Goal: Information Seeking & Learning: Check status

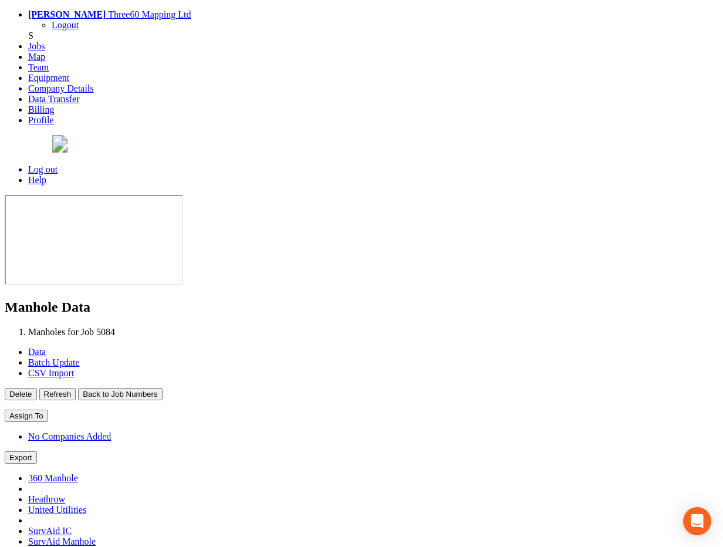
click at [162, 388] on button "Back to Job Numbers" at bounding box center [120, 394] width 84 height 12
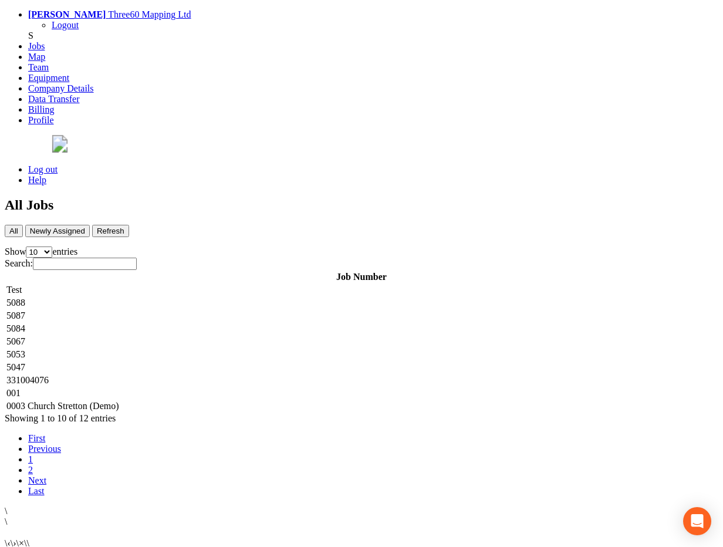
click at [245, 297] on td "5088" at bounding box center [361, 303] width 711 height 12
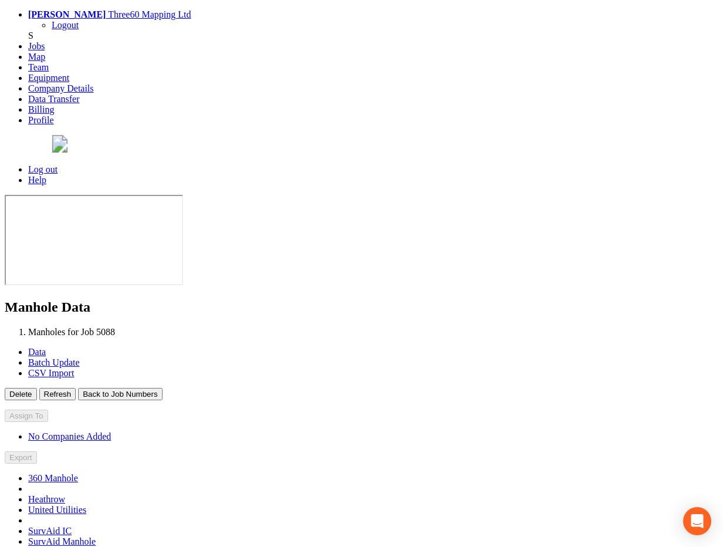
type input "[DATE]"
click at [162, 388] on button "Back to Job Numbers" at bounding box center [120, 394] width 84 height 12
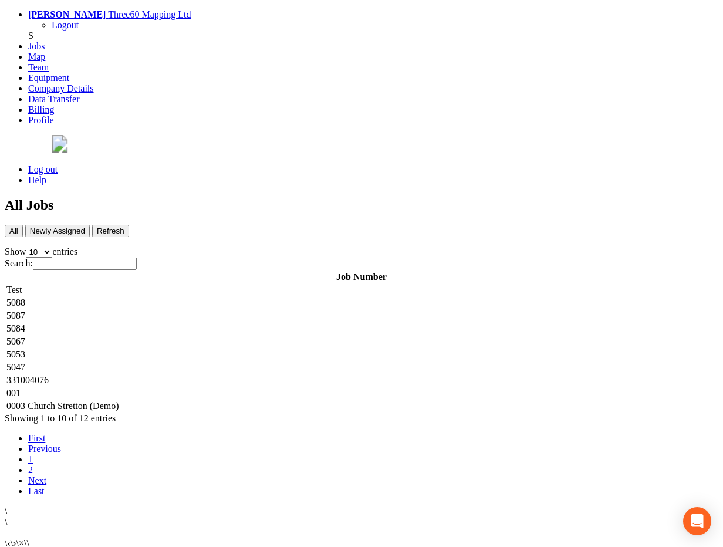
click at [250, 310] on td "5087" at bounding box center [361, 316] width 711 height 12
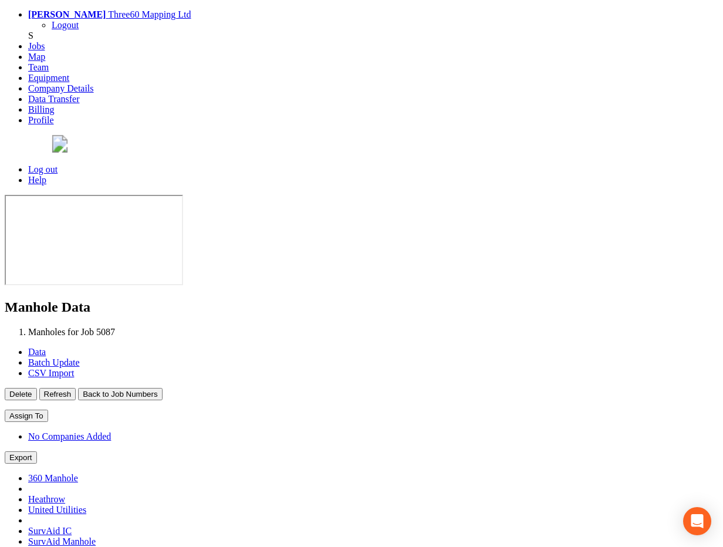
click at [162, 388] on button "Back to Job Numbers" at bounding box center [120, 394] width 84 height 12
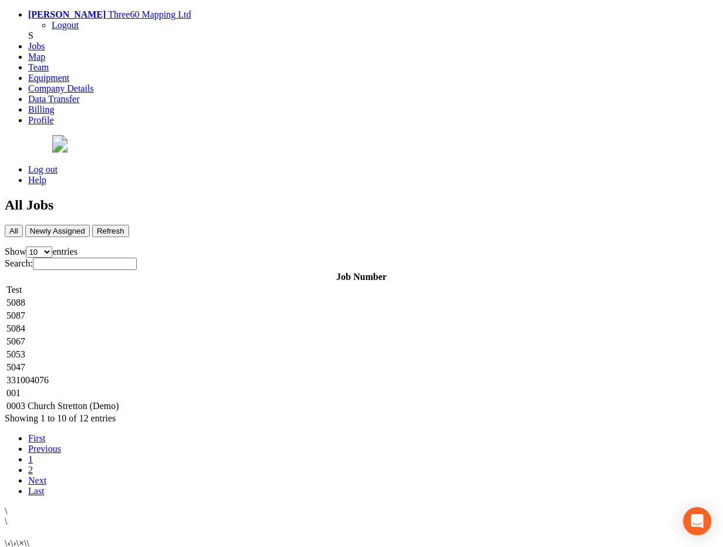
click at [245, 323] on td "5084" at bounding box center [361, 329] width 711 height 12
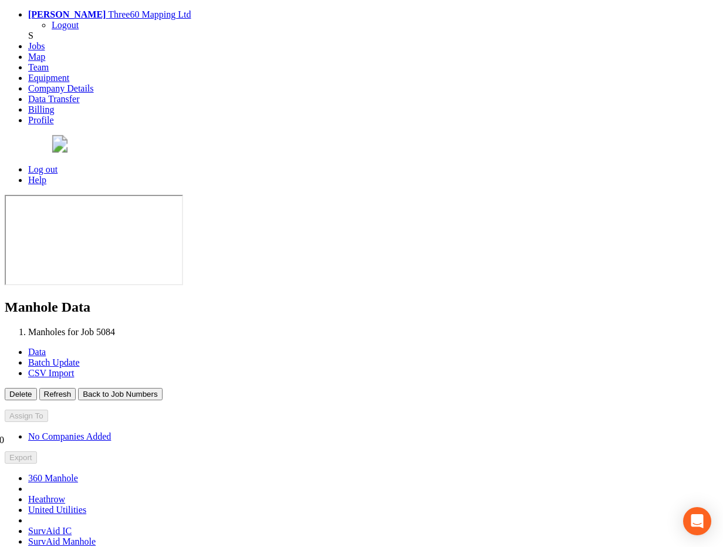
type input "[DATE]"
click at [162, 388] on button "Back to Job Numbers" at bounding box center [120, 394] width 84 height 12
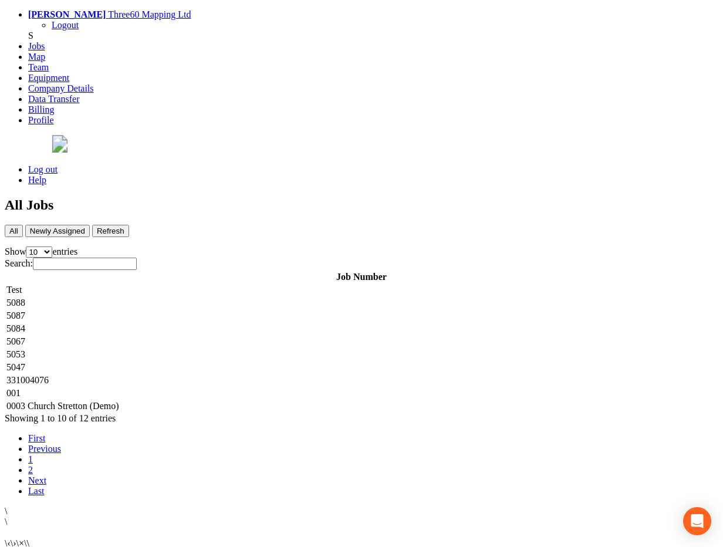
click at [426, 310] on td "5087" at bounding box center [361, 316] width 711 height 12
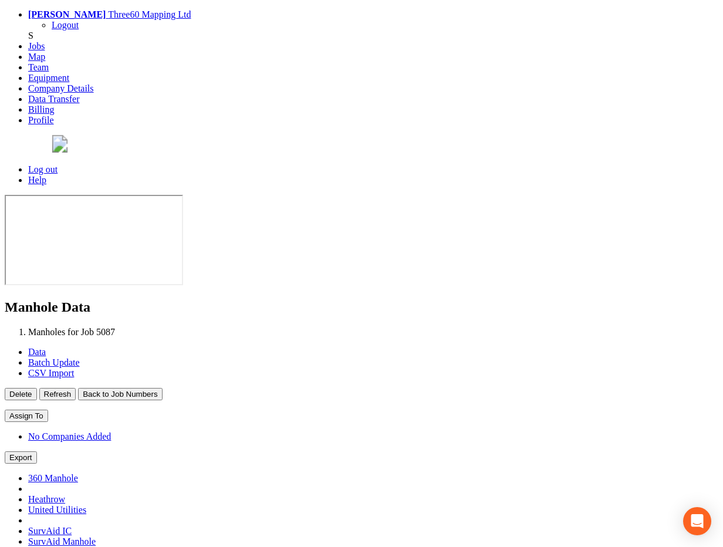
type input "[DATE]"
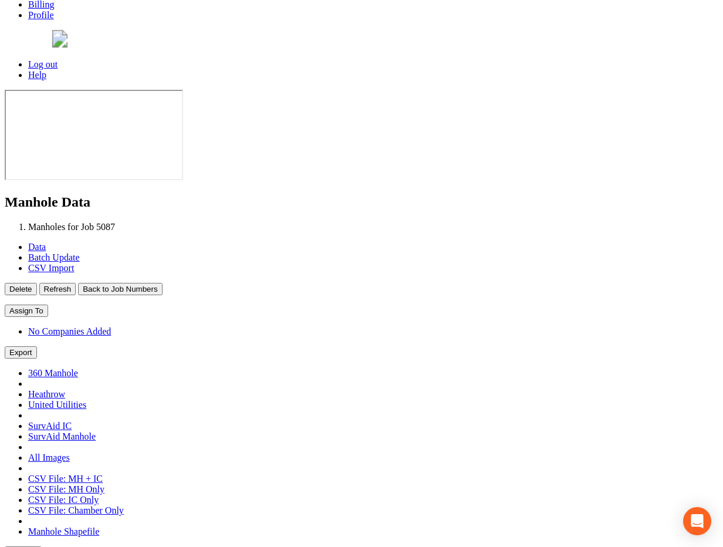
scroll to position [107, 0]
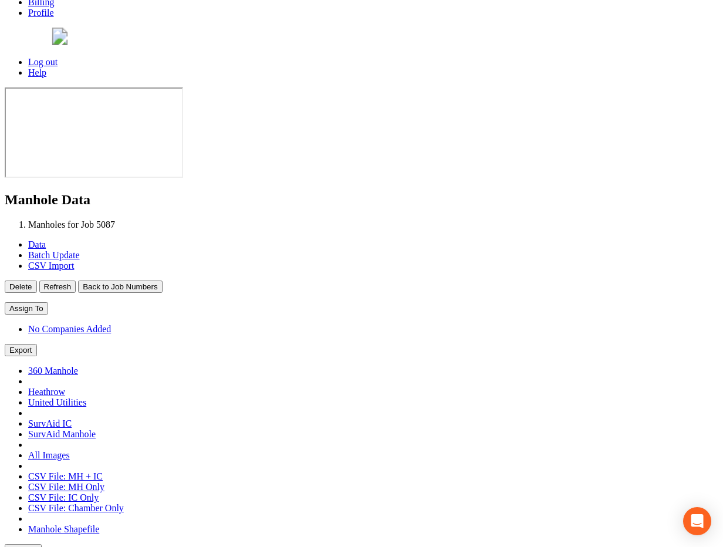
click at [162, 280] on button "Back to Job Numbers" at bounding box center [120, 286] width 84 height 12
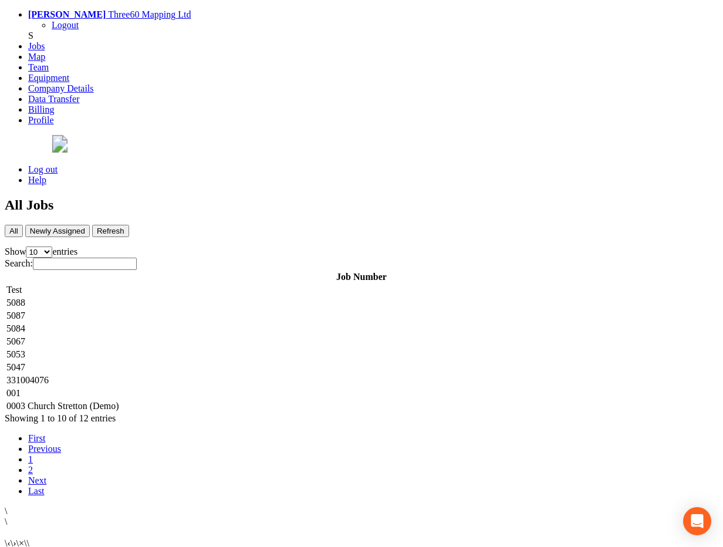
click at [244, 297] on td "5088" at bounding box center [361, 303] width 711 height 12
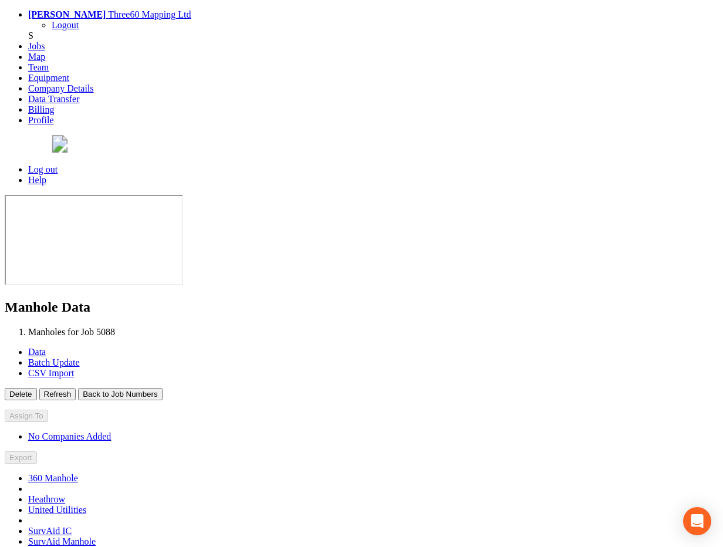
type input "[DATE]"
click at [162, 388] on button "Back to Job Numbers" at bounding box center [120, 394] width 84 height 12
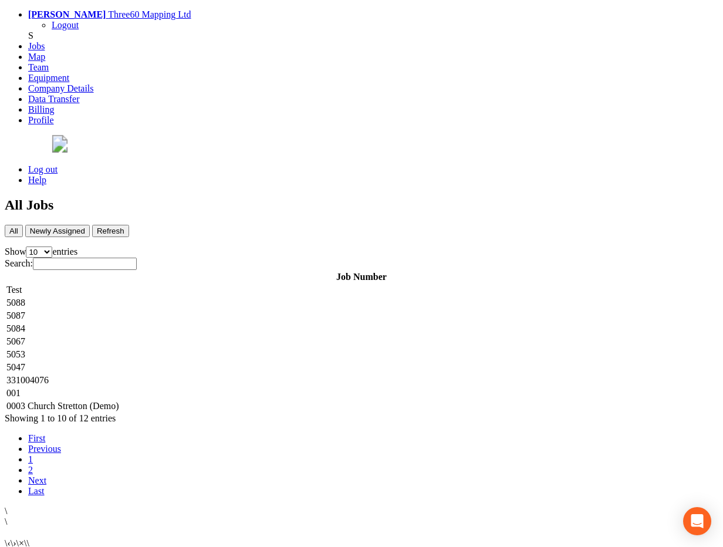
click at [359, 310] on td "5087" at bounding box center [361, 316] width 711 height 12
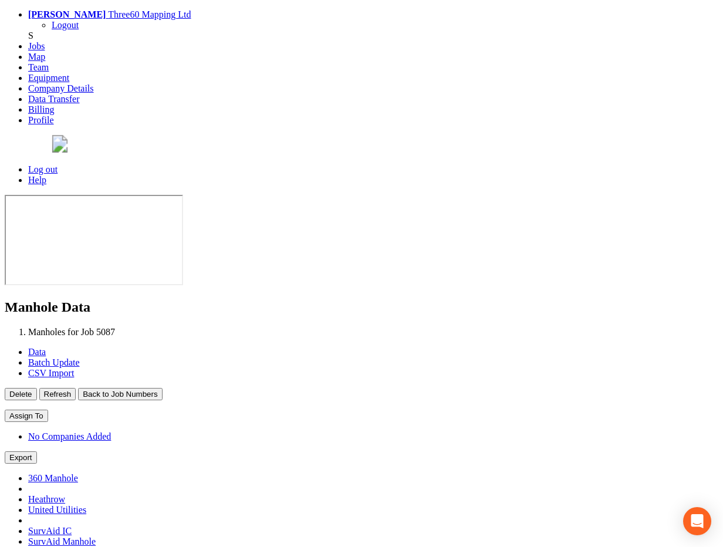
type input "[DATE]"
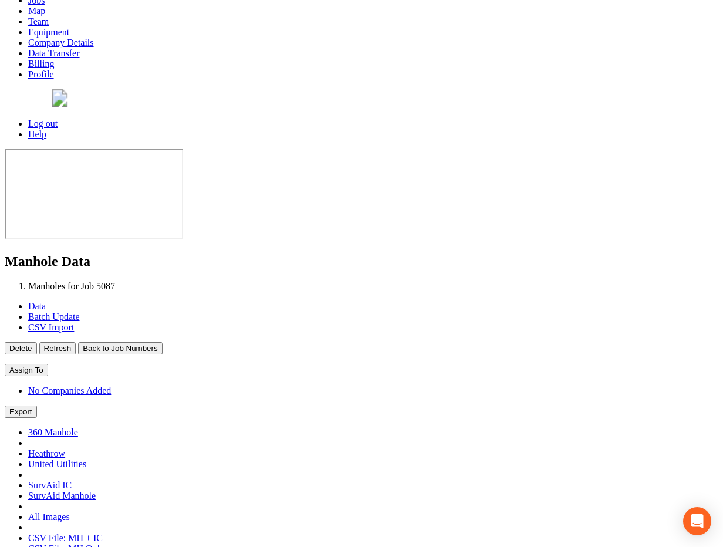
scroll to position [90, 0]
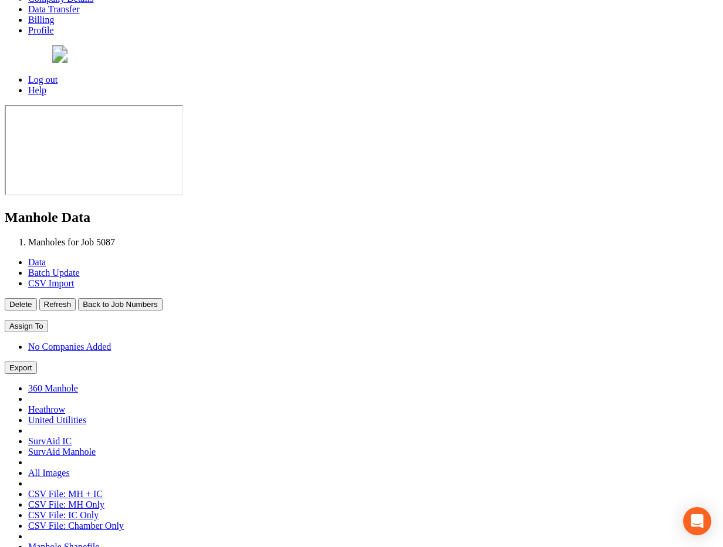
click at [162, 298] on button "Back to Job Numbers" at bounding box center [120, 304] width 84 height 12
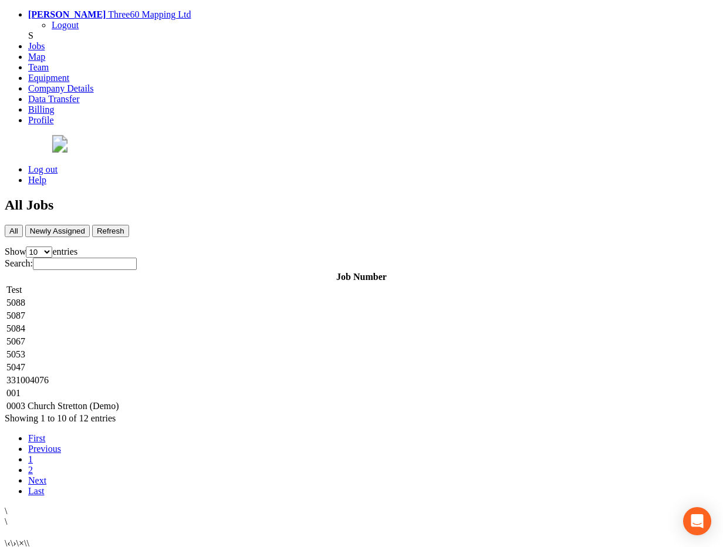
click at [207, 323] on td "5084" at bounding box center [361, 329] width 711 height 12
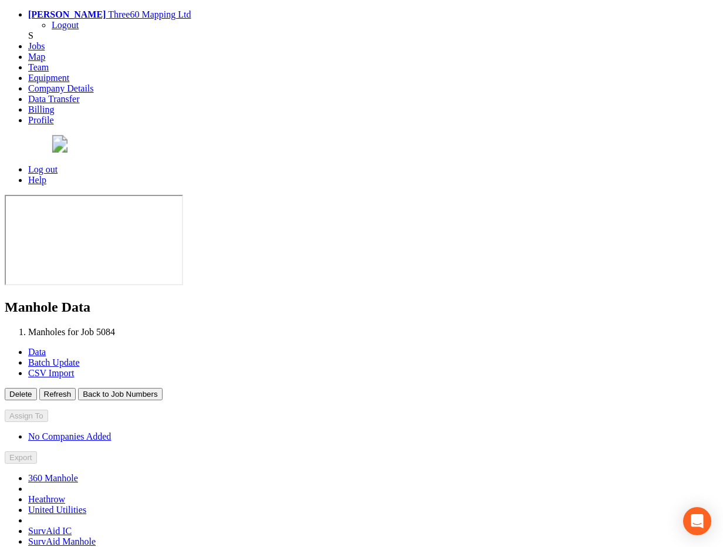
type input "[DATE]"
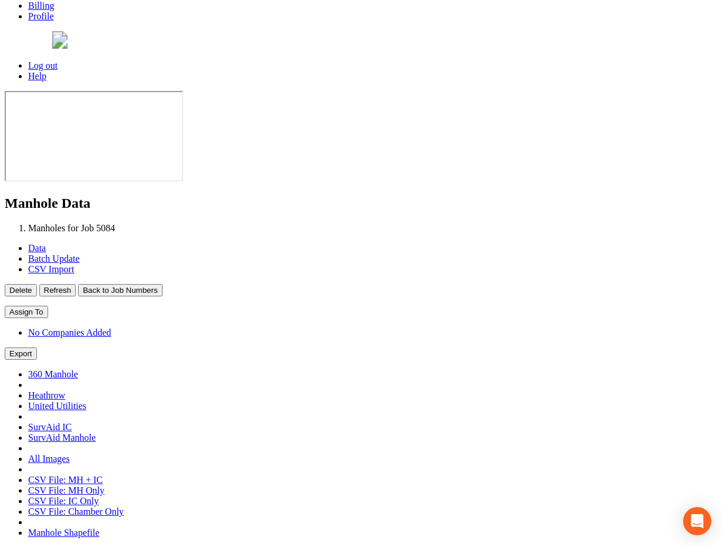
scroll to position [107, 0]
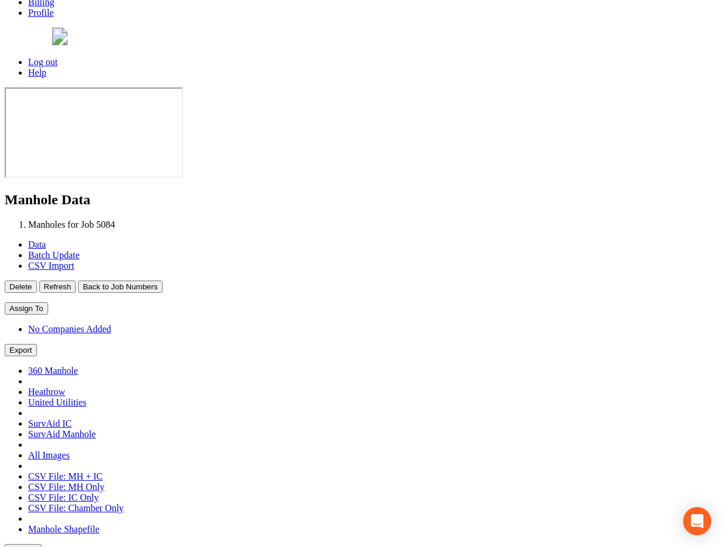
click at [162, 280] on button "Back to Job Numbers" at bounding box center [120, 286] width 84 height 12
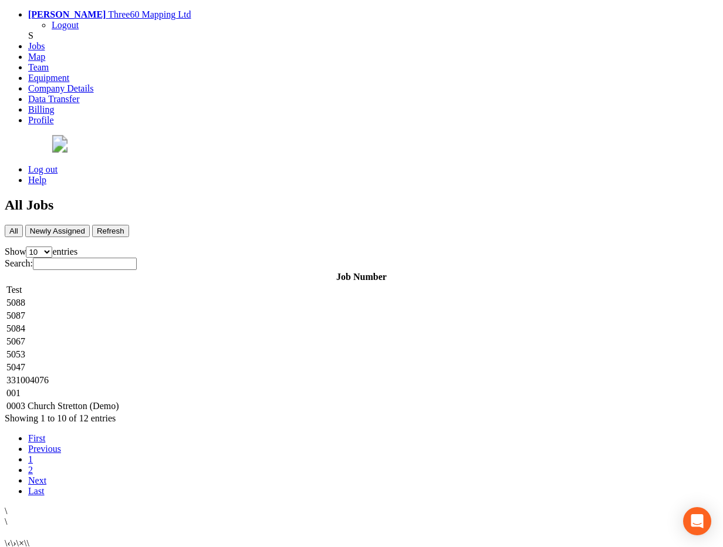
click at [206, 336] on td "5067" at bounding box center [361, 342] width 711 height 12
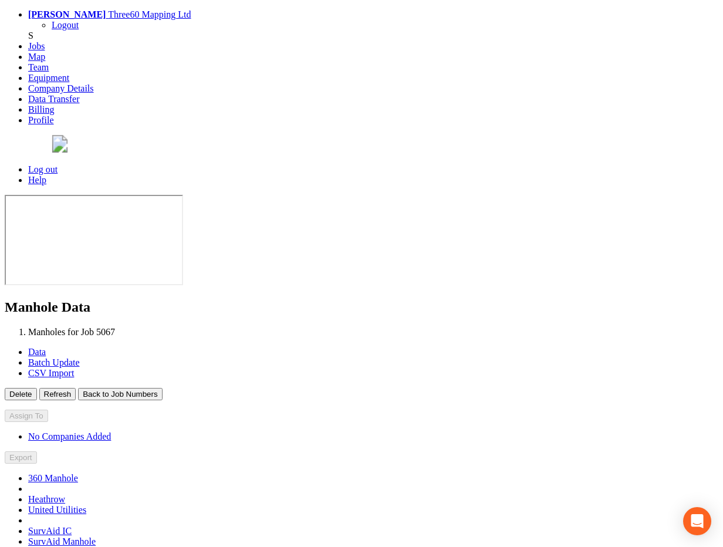
type input "[DATE]"
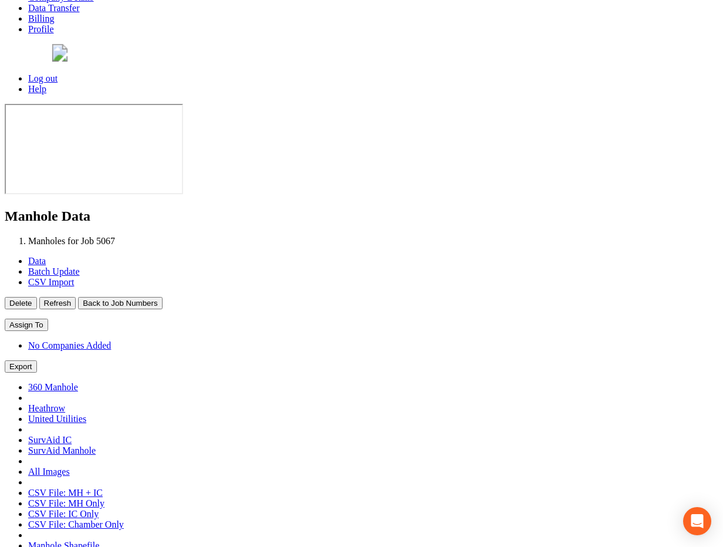
scroll to position [107, 0]
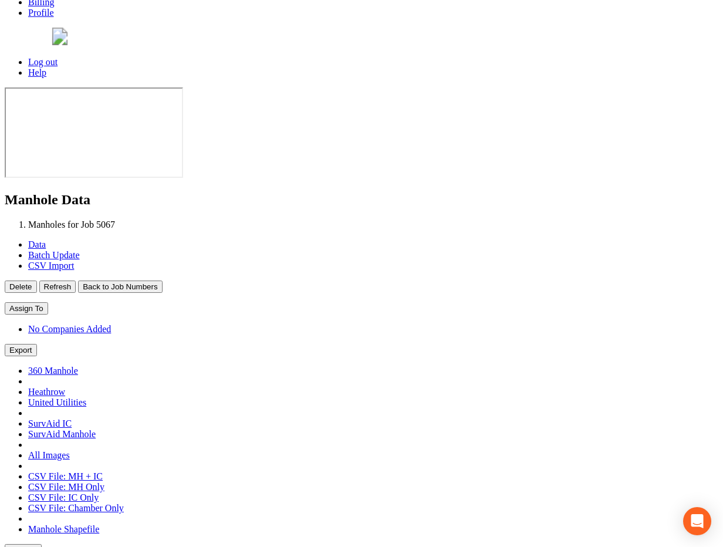
click at [162, 280] on button "Back to Job Numbers" at bounding box center [120, 286] width 84 height 12
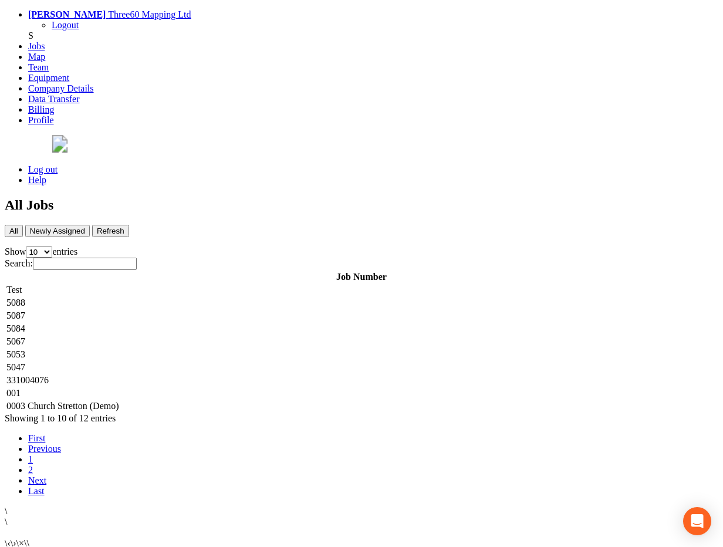
click at [208, 348] on td "5053" at bounding box center [361, 354] width 711 height 12
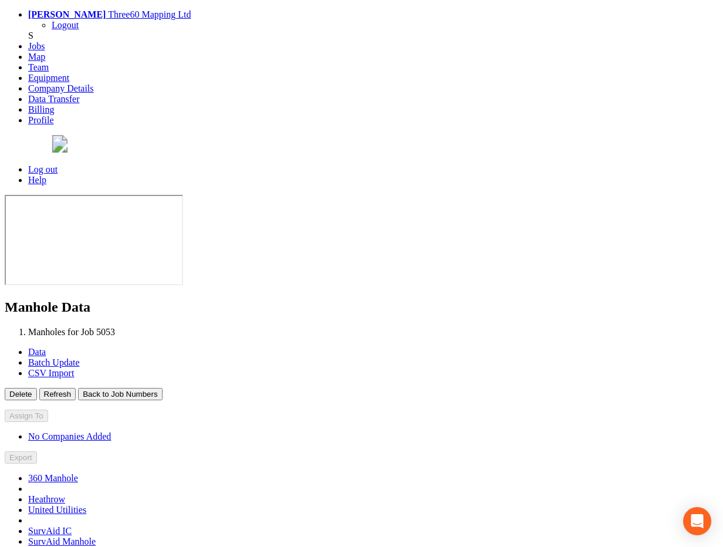
type input "[DATE]"
click at [162, 388] on button "Back to Job Numbers" at bounding box center [120, 394] width 84 height 12
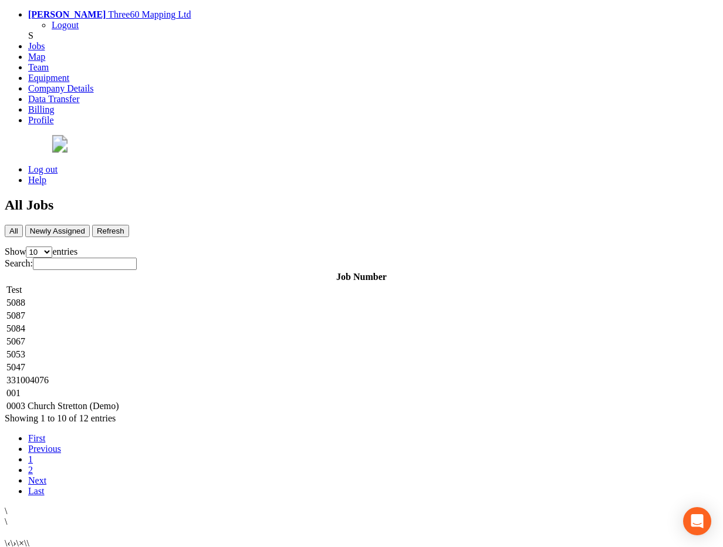
click at [206, 361] on td "5047" at bounding box center [361, 367] width 711 height 12
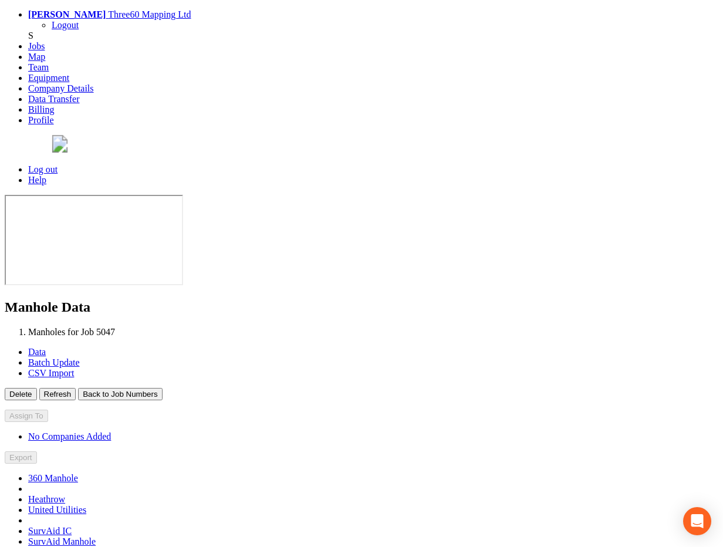
type input "[DATE]"
click at [162, 388] on button "Back to Job Numbers" at bounding box center [120, 394] width 84 height 12
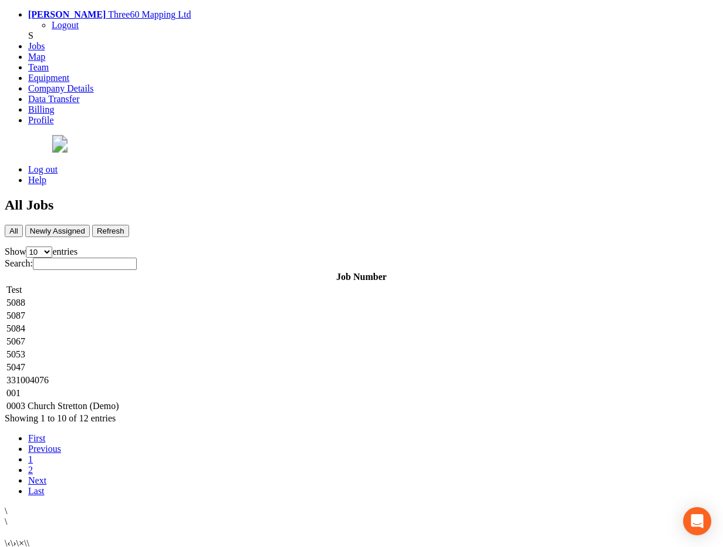
click at [235, 310] on td "5087" at bounding box center [361, 316] width 711 height 12
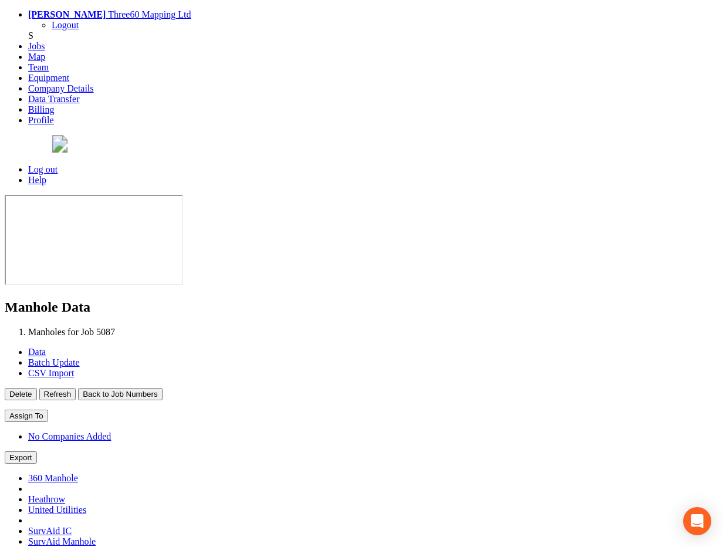
type input "[DATE]"
click at [57, 164] on link "Log out" at bounding box center [42, 169] width 29 height 10
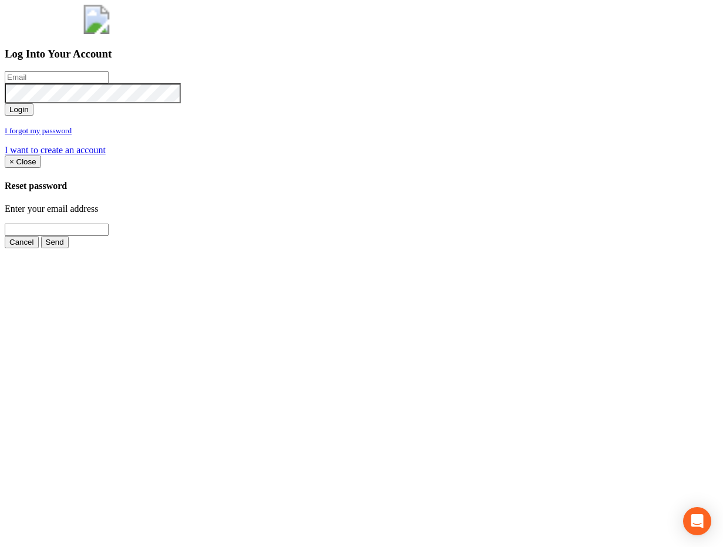
click at [109, 83] on input "email" at bounding box center [57, 77] width 104 height 12
type input "[PERSON_NAME][EMAIL_ADDRESS][PERSON_NAME][DOMAIN_NAME]"
click at [5, 103] on button "Login" at bounding box center [19, 109] width 29 height 12
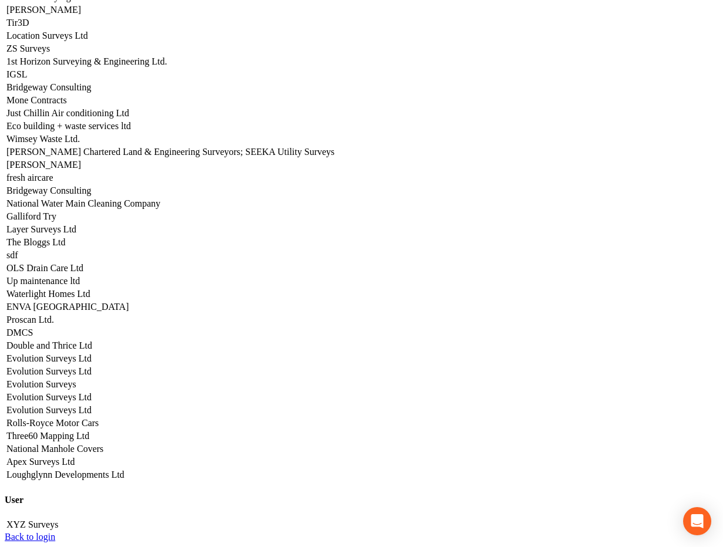
scroll to position [5884, 0]
click at [74, 456] on link "Apex Surveys Ltd" at bounding box center [40, 461] width 68 height 10
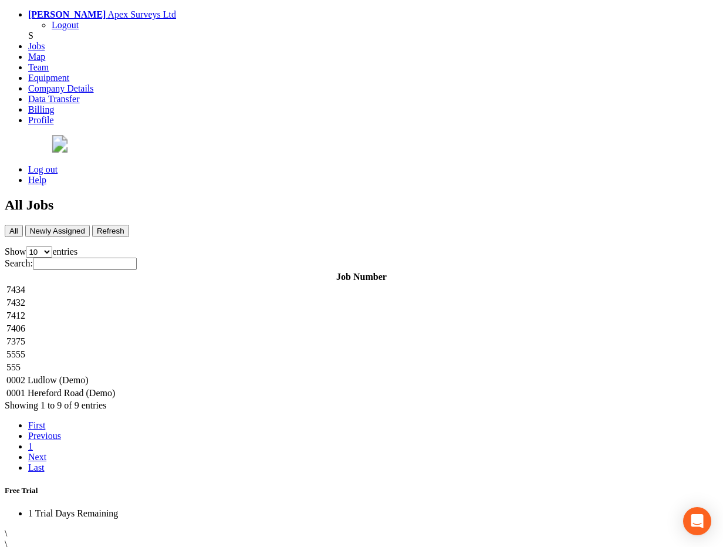
click at [279, 284] on td "7434" at bounding box center [361, 290] width 711 height 12
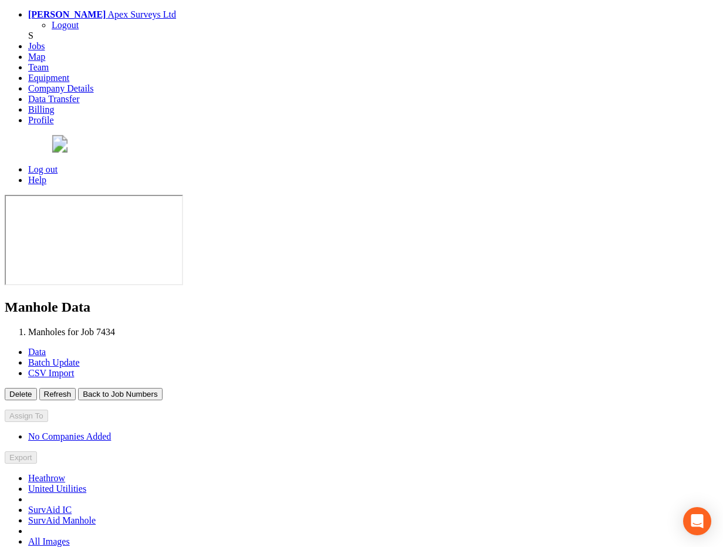
type input "[DATE]"
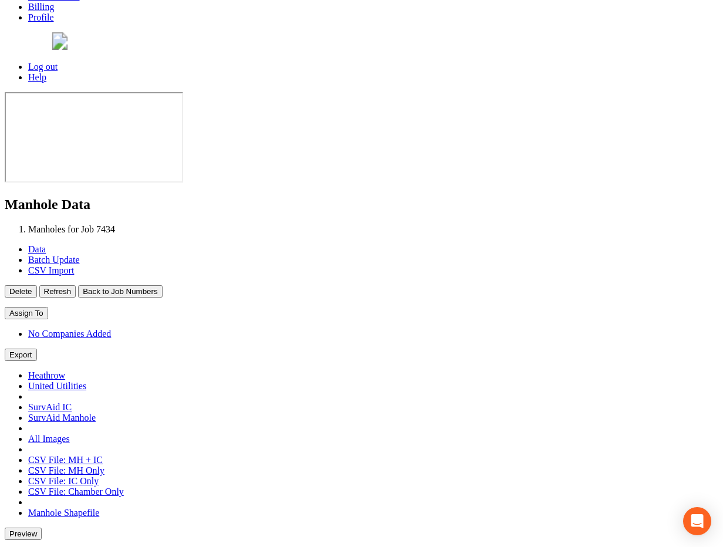
scroll to position [107, 0]
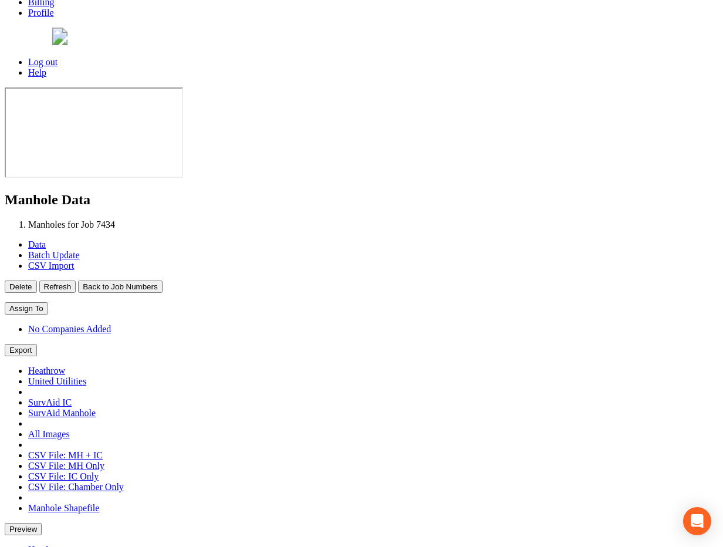
click at [162, 280] on button "Back to Job Numbers" at bounding box center [120, 286] width 84 height 12
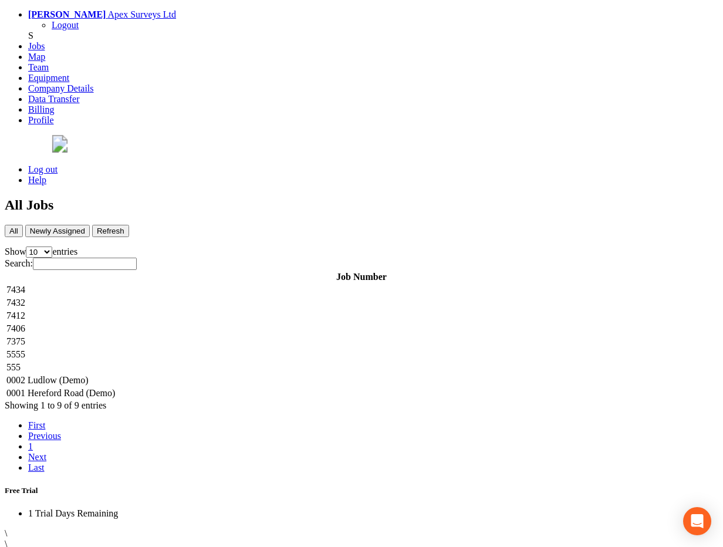
click at [230, 297] on td "7432" at bounding box center [361, 303] width 711 height 12
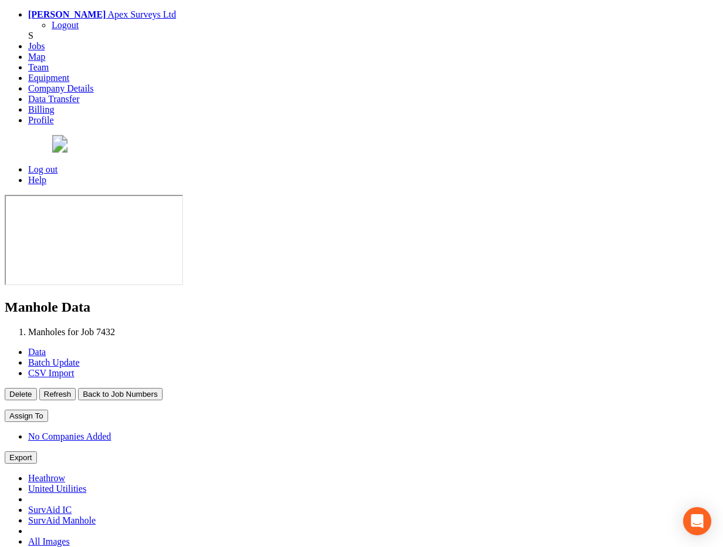
type input "[DATE]"
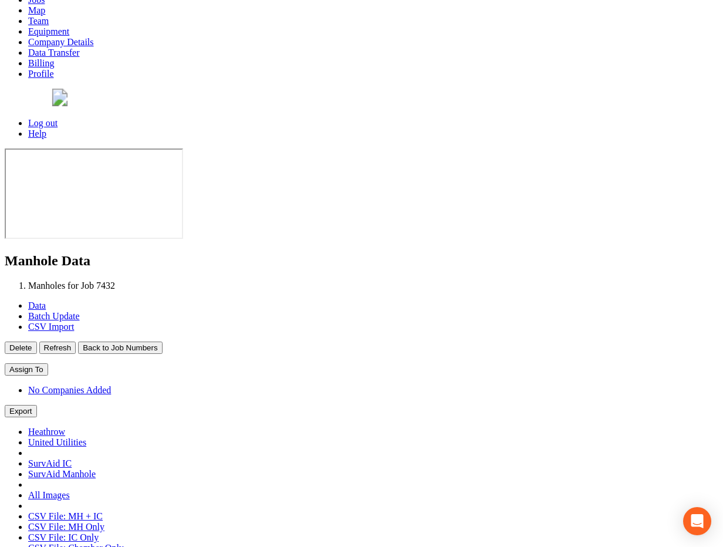
scroll to position [43, 0]
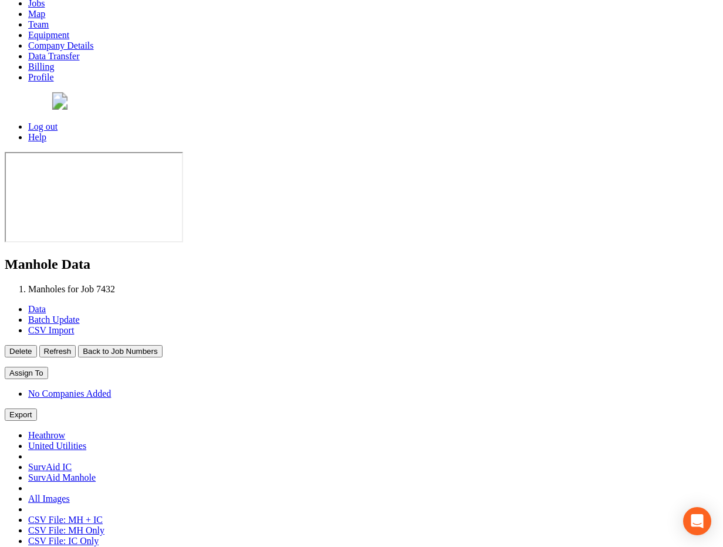
click at [162, 345] on button "Back to Job Numbers" at bounding box center [120, 351] width 84 height 12
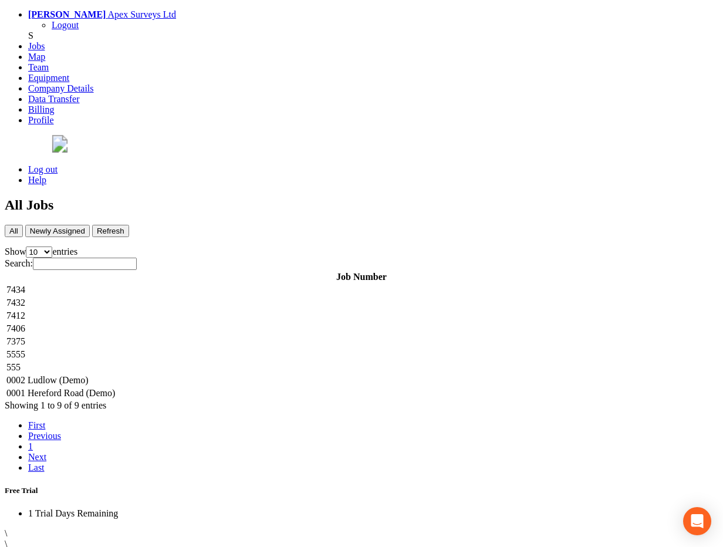
click at [210, 310] on td "7412" at bounding box center [361, 316] width 711 height 12
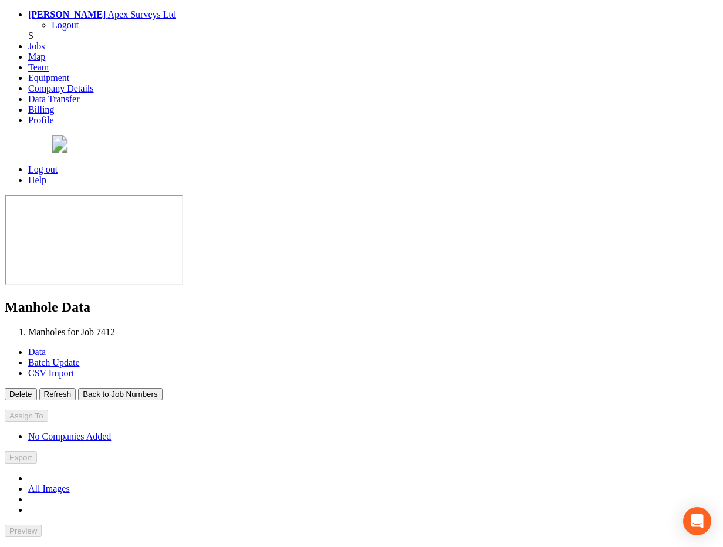
type input "[DATE]"
click at [162, 388] on button "Back to Job Numbers" at bounding box center [120, 394] width 84 height 12
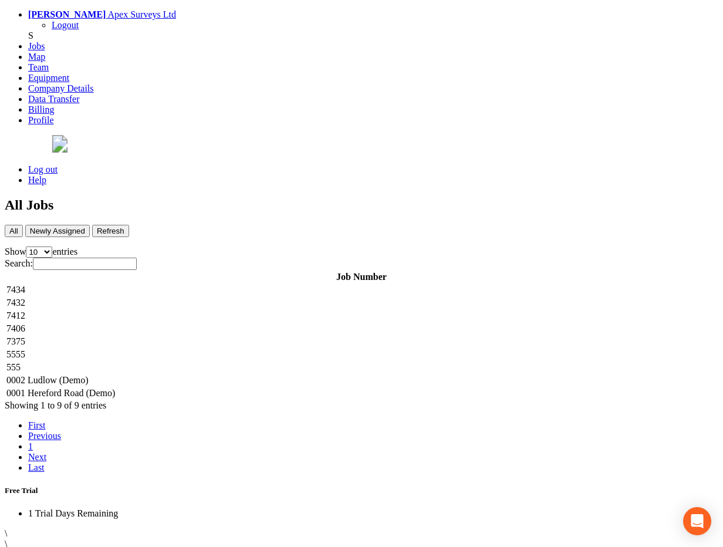
click at [209, 336] on td "7375" at bounding box center [361, 342] width 711 height 12
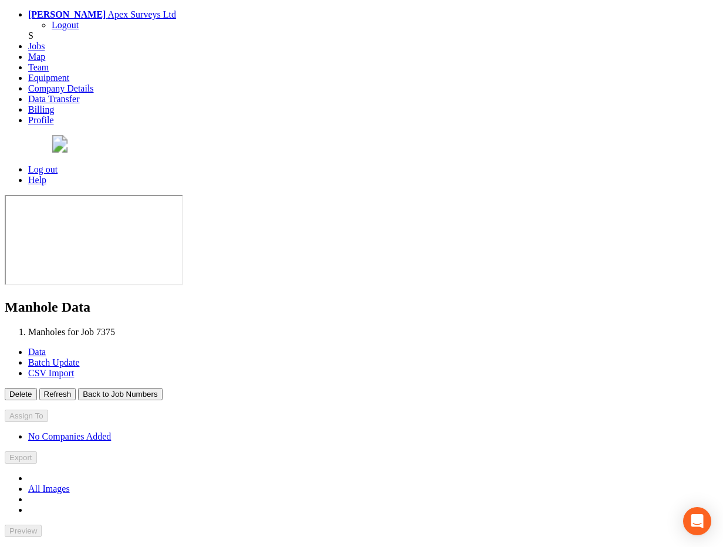
type input "[DATE]"
click at [162, 388] on button "Back to Job Numbers" at bounding box center [120, 394] width 84 height 12
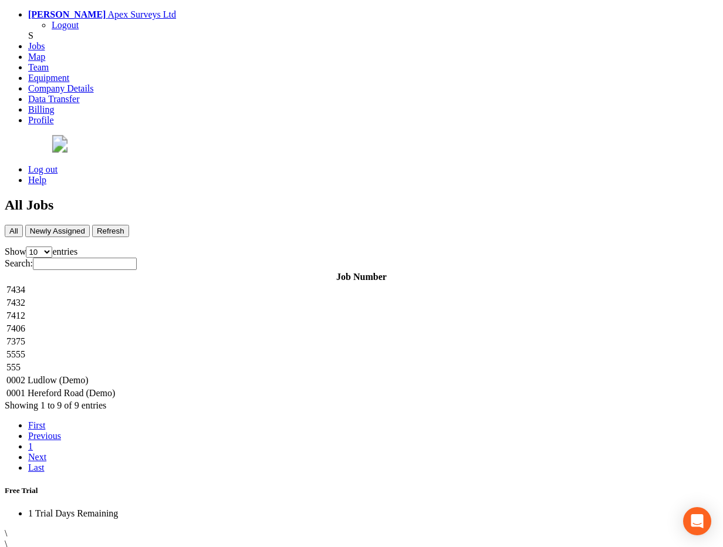
click at [216, 348] on td "5555" at bounding box center [361, 354] width 711 height 12
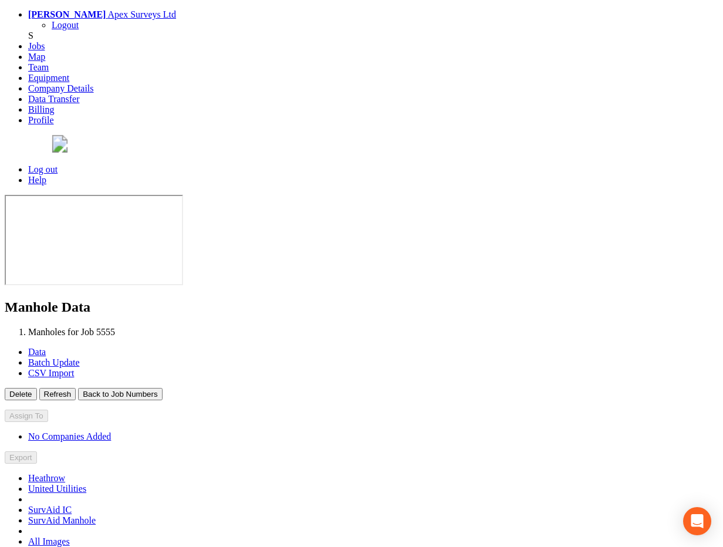
type input "[DATE]"
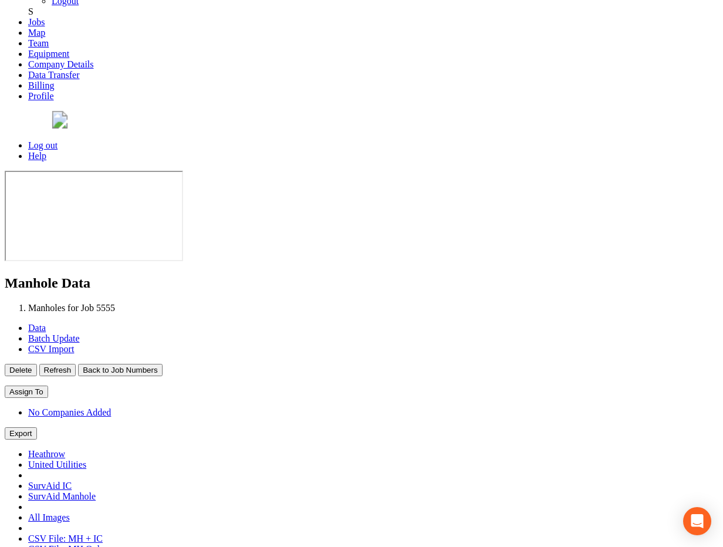
click at [45, 27] on link "Jobs" at bounding box center [36, 22] width 16 height 10
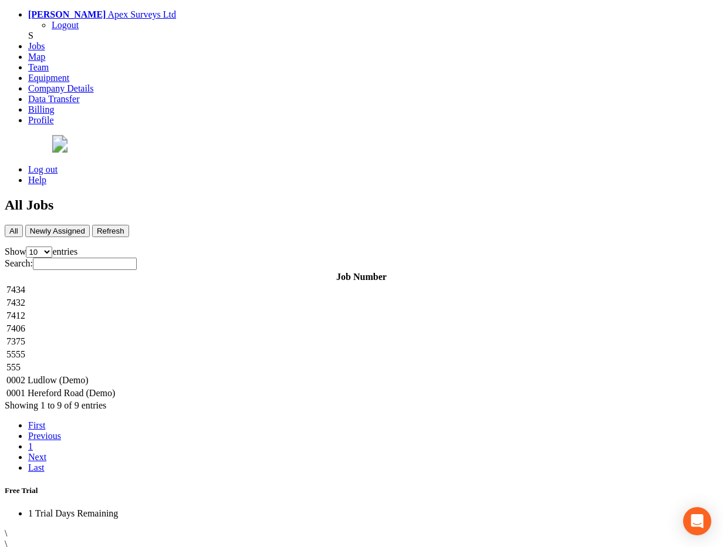
click at [57, 164] on link "Log out" at bounding box center [42, 169] width 29 height 10
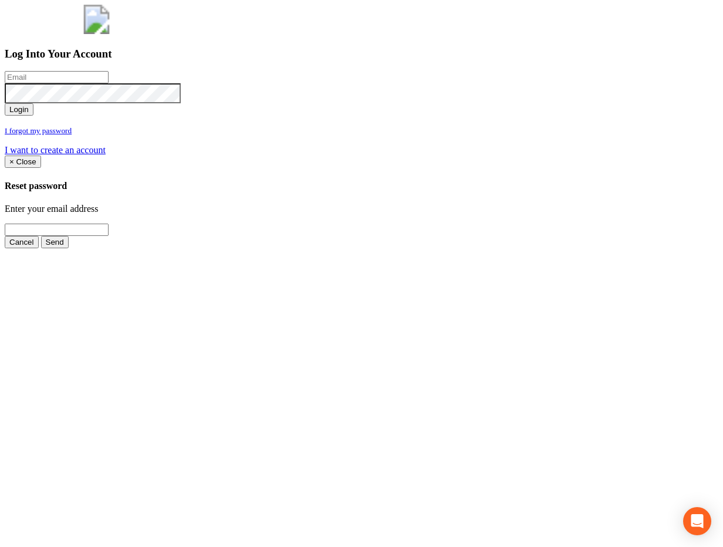
click at [109, 83] on input "email" at bounding box center [57, 77] width 104 height 12
type input "[PERSON_NAME][EMAIL_ADDRESS][PERSON_NAME][DOMAIN_NAME]"
click at [5, 103] on button "Login" at bounding box center [19, 109] width 29 height 12
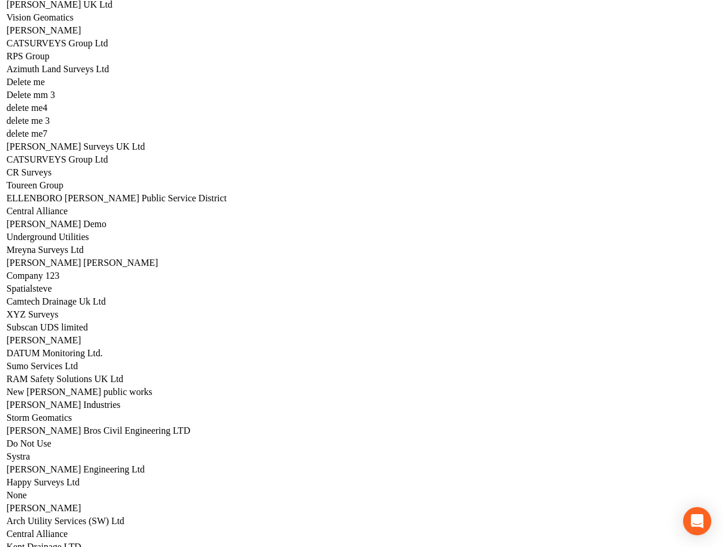
scroll to position [5884, 0]
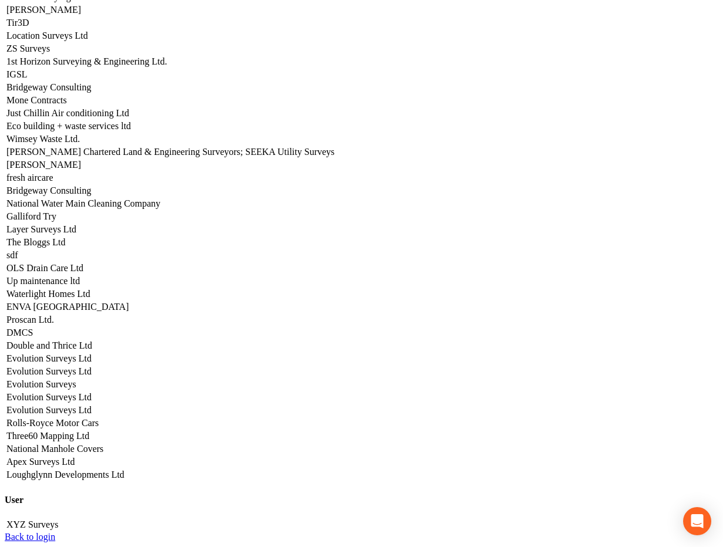
click at [89, 431] on link "Three60 Mapping Ltd" at bounding box center [47, 436] width 83 height 10
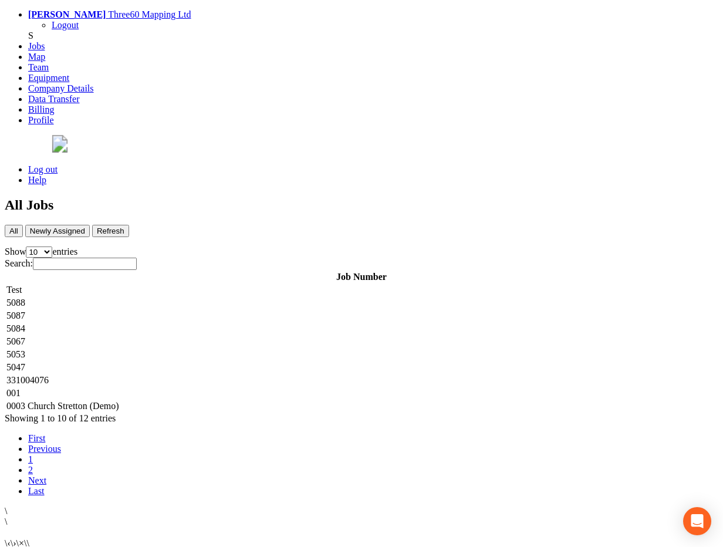
click at [304, 297] on td "5088" at bounding box center [361, 303] width 711 height 12
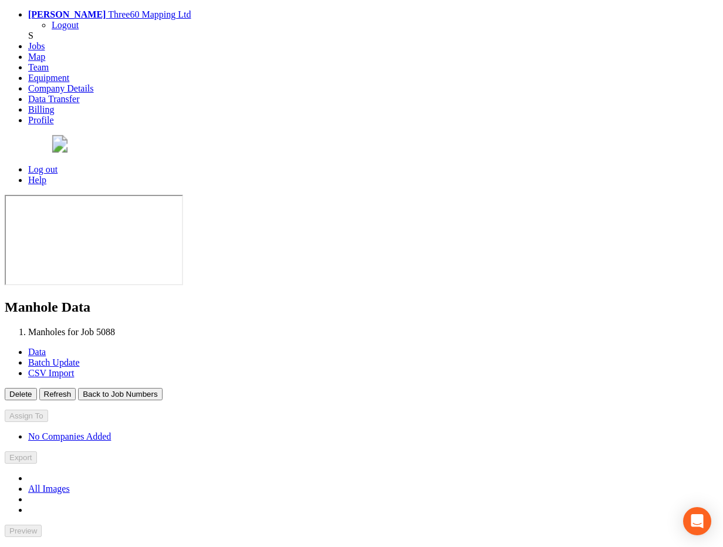
type input "[DATE]"
click at [162, 388] on button "Back to Job Numbers" at bounding box center [120, 394] width 84 height 12
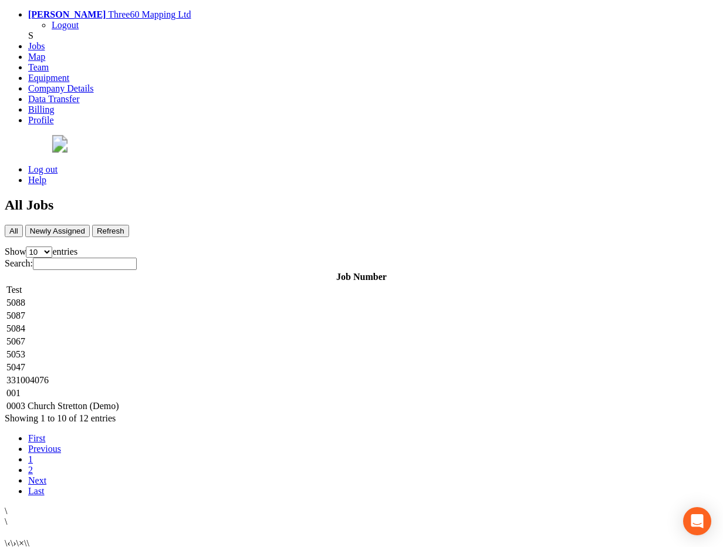
click at [250, 310] on td "5087" at bounding box center [361, 316] width 711 height 12
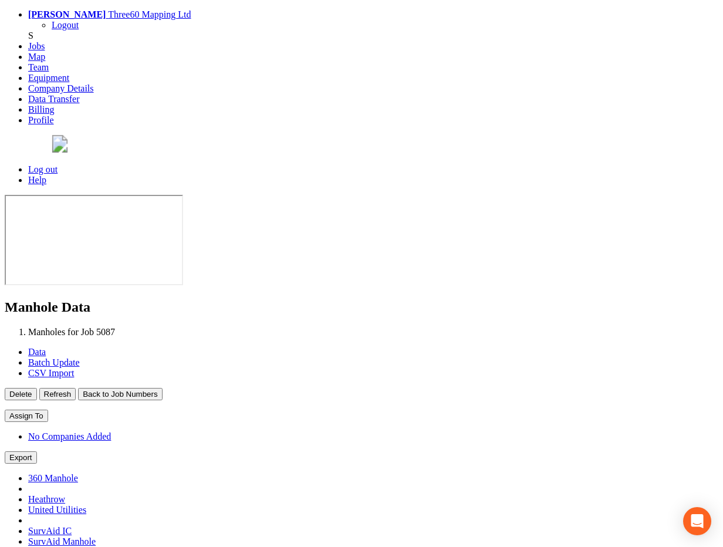
click at [162, 388] on button "Back to Job Numbers" at bounding box center [120, 394] width 84 height 12
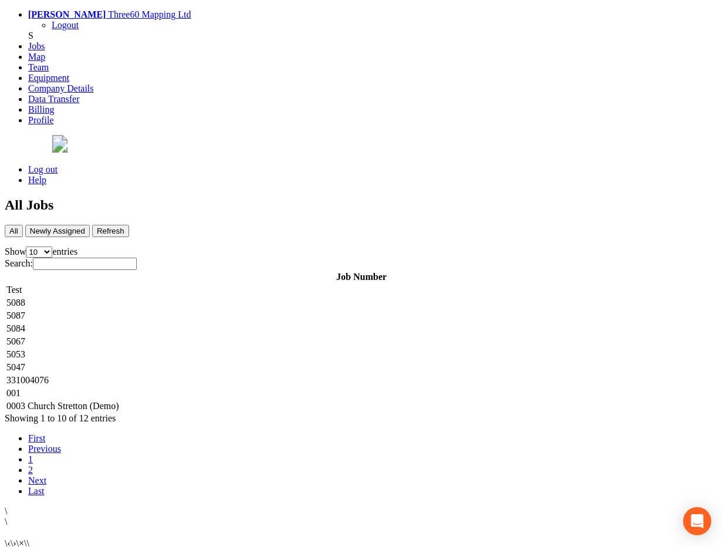
click at [238, 323] on td "5084" at bounding box center [361, 329] width 711 height 12
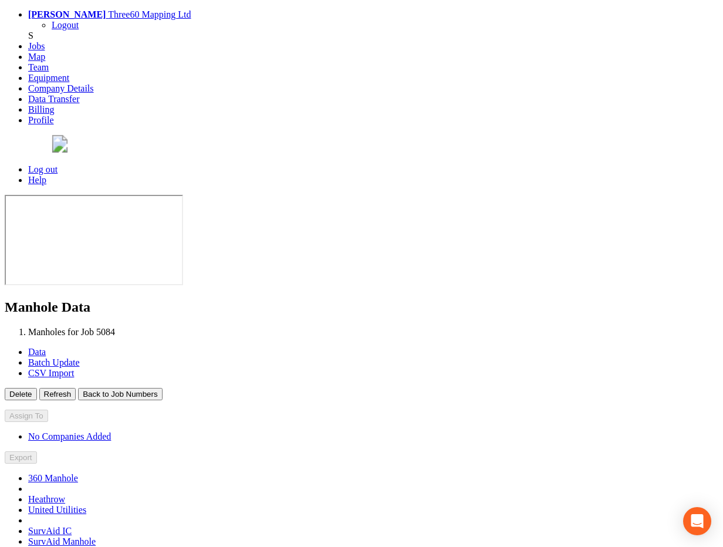
type input "[DATE]"
click at [162, 388] on button "Back to Job Numbers" at bounding box center [120, 394] width 84 height 12
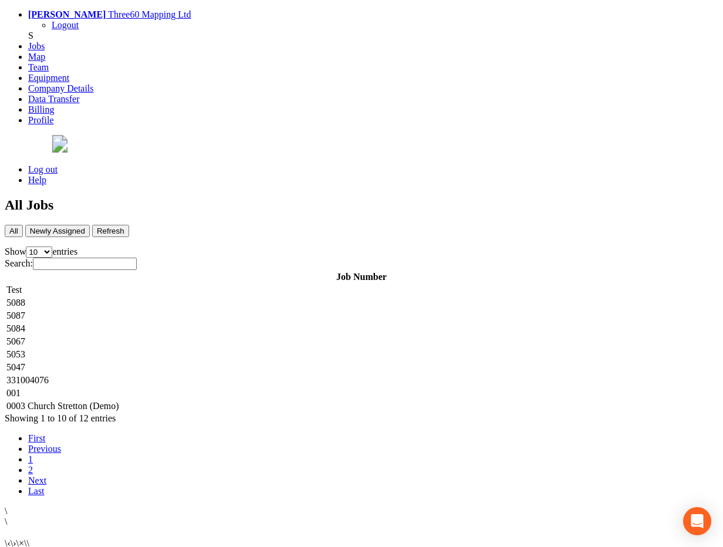
click at [214, 336] on td "5067" at bounding box center [361, 342] width 711 height 12
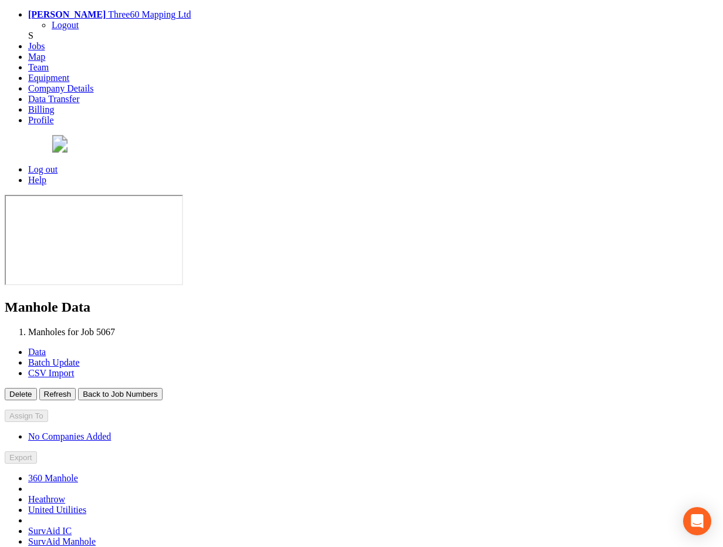
type input "[DATE]"
click at [162, 388] on button "Back to Job Numbers" at bounding box center [120, 394] width 84 height 12
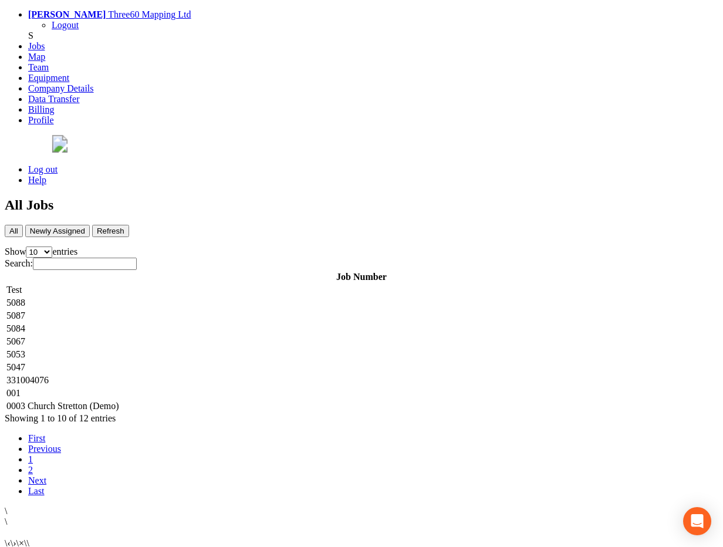
click at [209, 348] on td "5053" at bounding box center [361, 354] width 711 height 12
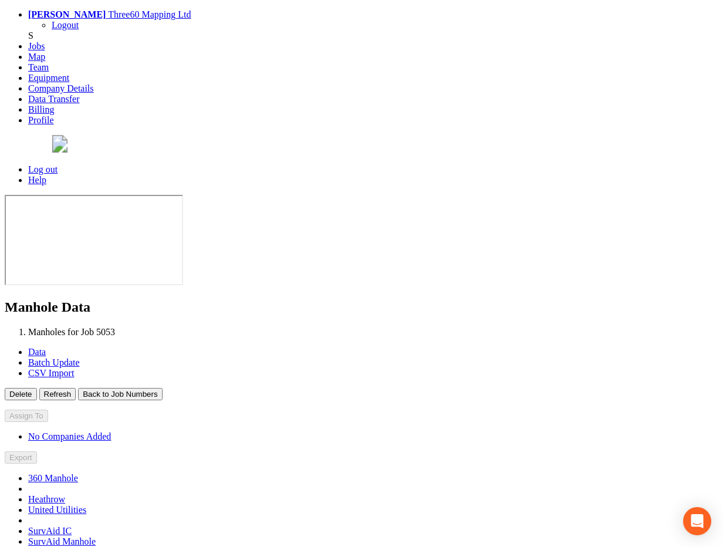
type input "[DATE]"
click at [162, 388] on button "Back to Job Numbers" at bounding box center [120, 394] width 84 height 12
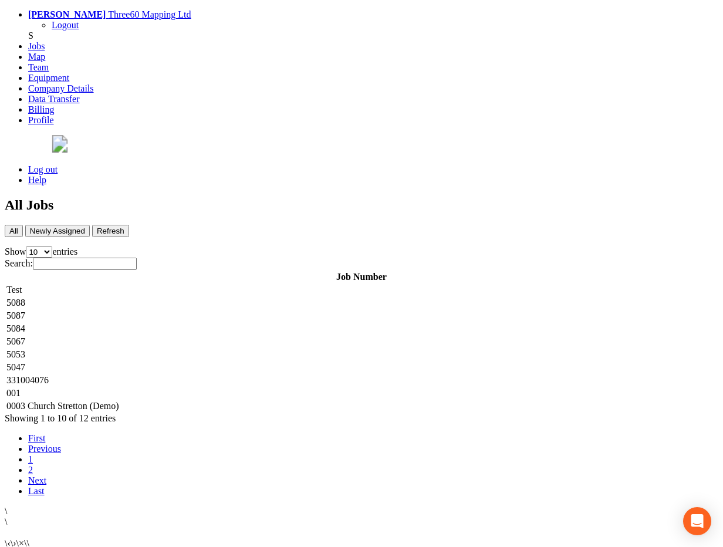
click at [214, 361] on td "5047" at bounding box center [361, 367] width 711 height 12
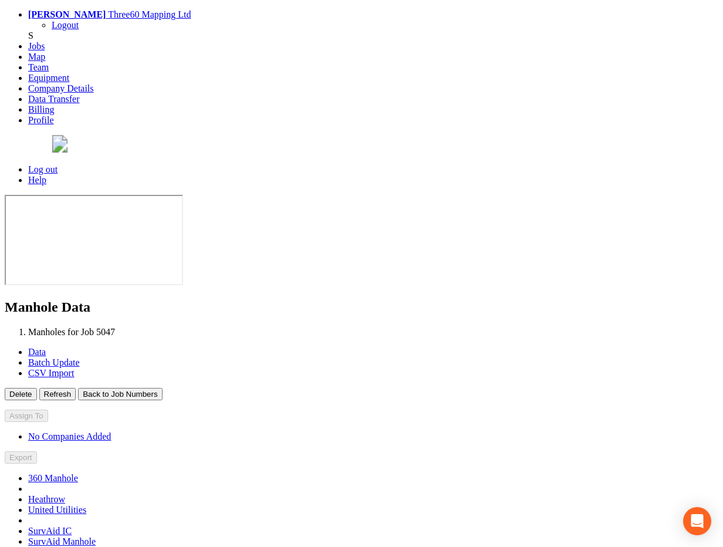
type input "[DATE]"
click at [162, 388] on button "Back to Job Numbers" at bounding box center [120, 394] width 84 height 12
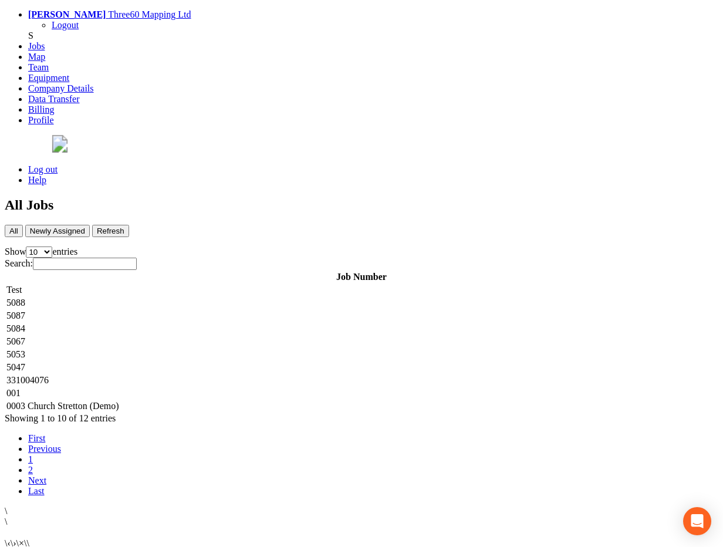
click at [225, 310] on td "5087" at bounding box center [361, 316] width 711 height 12
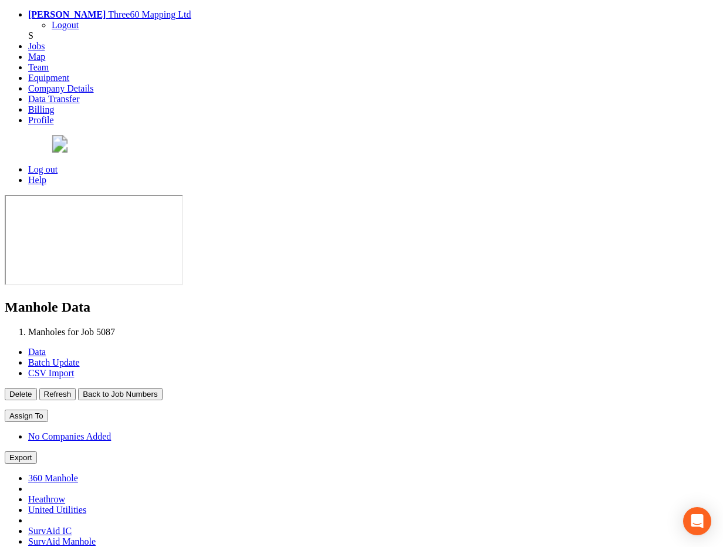
type input "[DATE]"
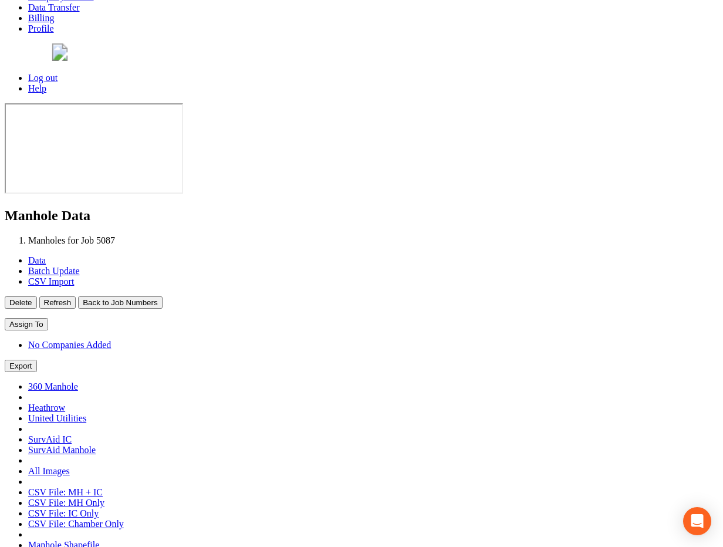
scroll to position [107, 0]
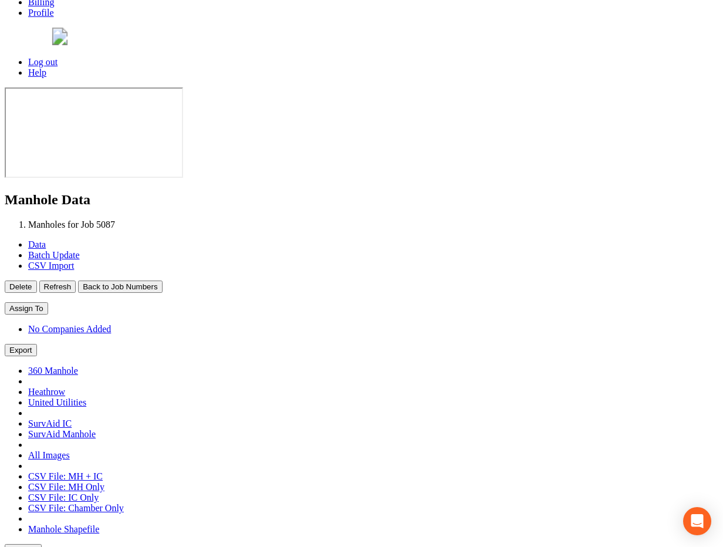
select select "100"
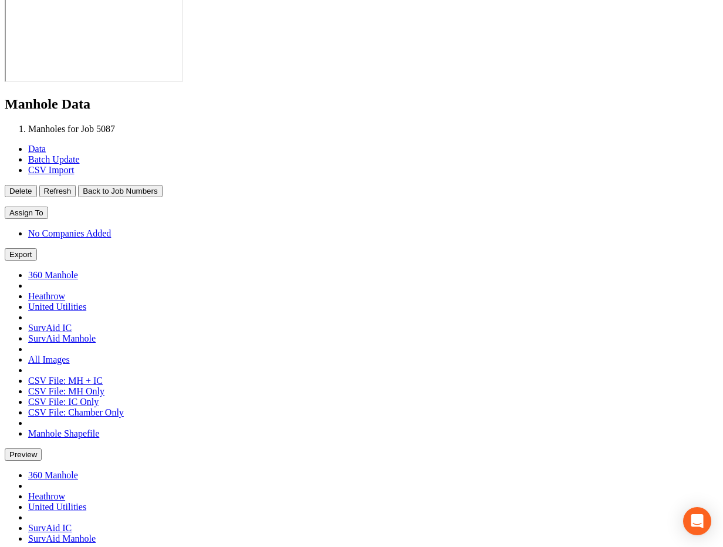
scroll to position [162, 0]
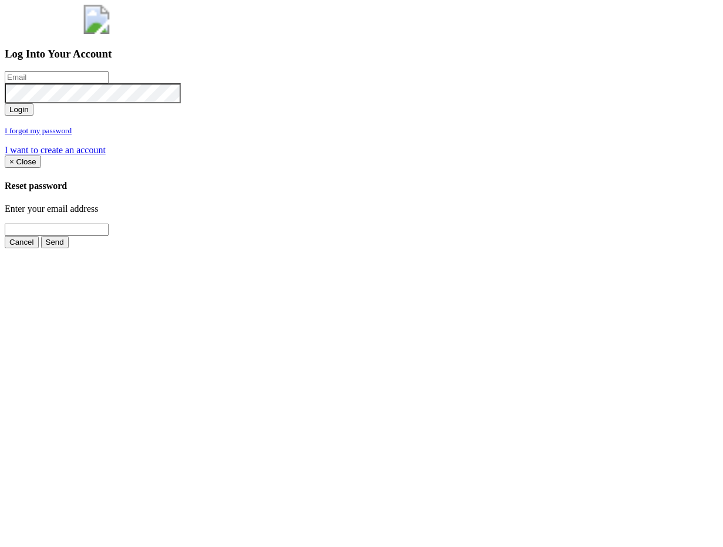
click at [109, 83] on input "email" at bounding box center [57, 77] width 104 height 12
type input "a@[DOMAIN_NAME]"
click at [5, 103] on button "Login" at bounding box center [19, 109] width 29 height 12
